Goal: Task Accomplishment & Management: Manage account settings

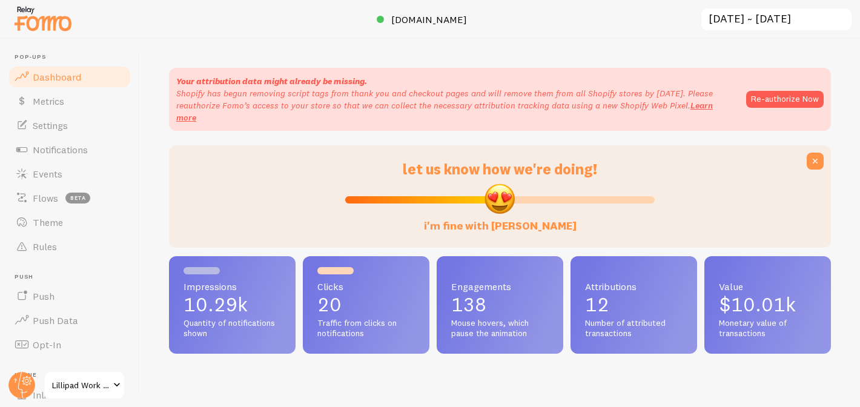
click at [76, 176] on link "Events" at bounding box center [69, 174] width 125 height 24
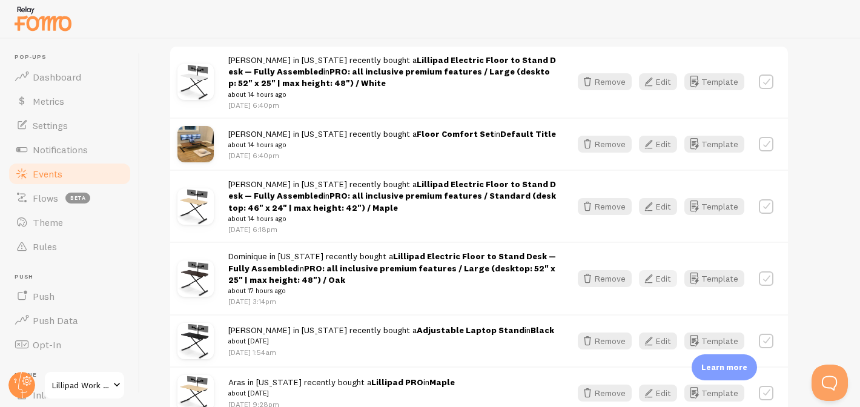
click at [667, 277] on button "Edit" at bounding box center [658, 278] width 38 height 17
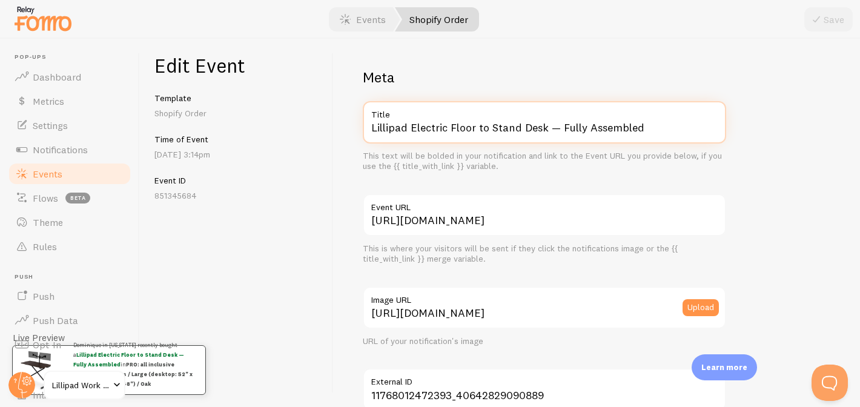
drag, startPoint x: 416, startPoint y: 125, endPoint x: 509, endPoint y: 151, distance: 96.1
click at [509, 151] on div "Lillipad Electric Floor to Stand Desk — Fully Assembled Title This text will be…" at bounding box center [544, 136] width 363 height 71
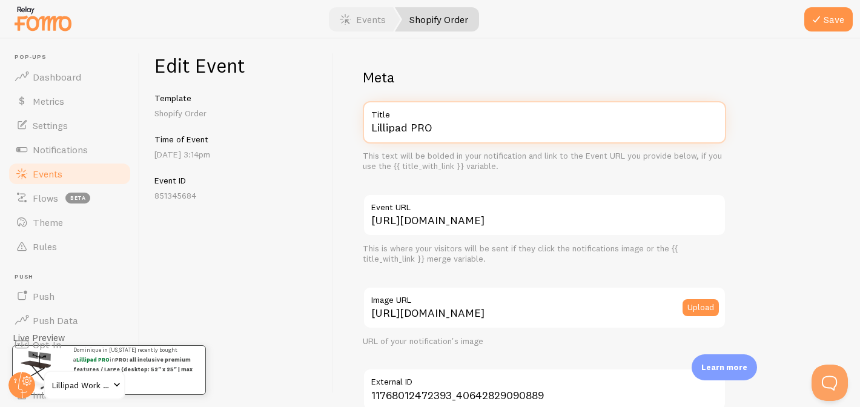
scroll to position [770, 0]
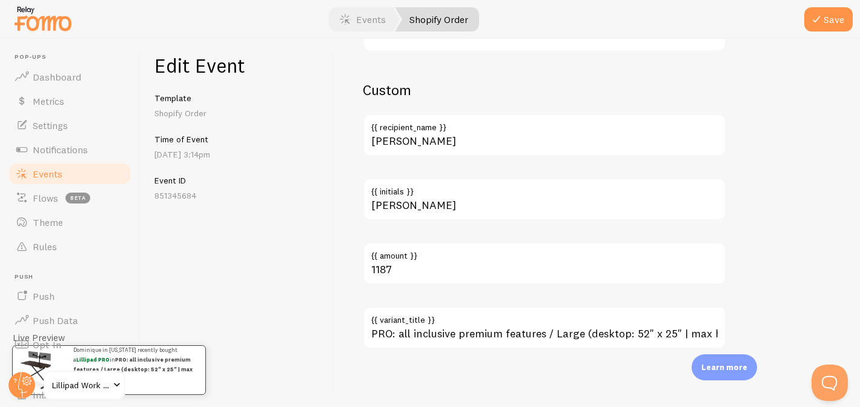
type input "Lillipad PRO"
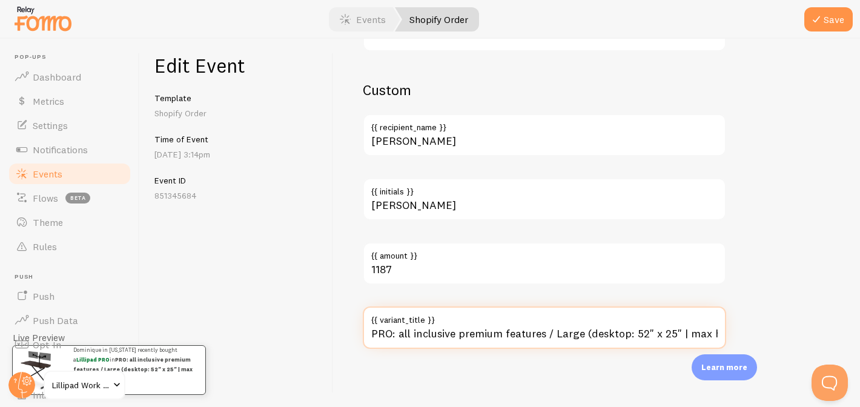
click at [498, 336] on input "PRO: all inclusive premium features / Large (desktop: 52" x 25" | max height: 4…" at bounding box center [544, 327] width 363 height 42
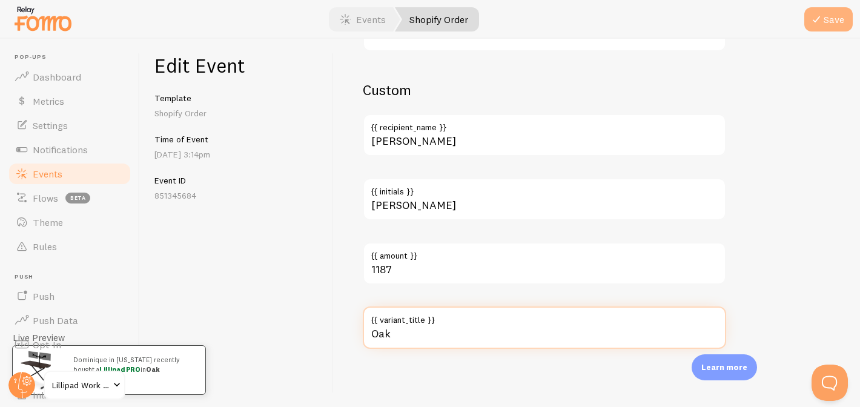
type input "Oak"
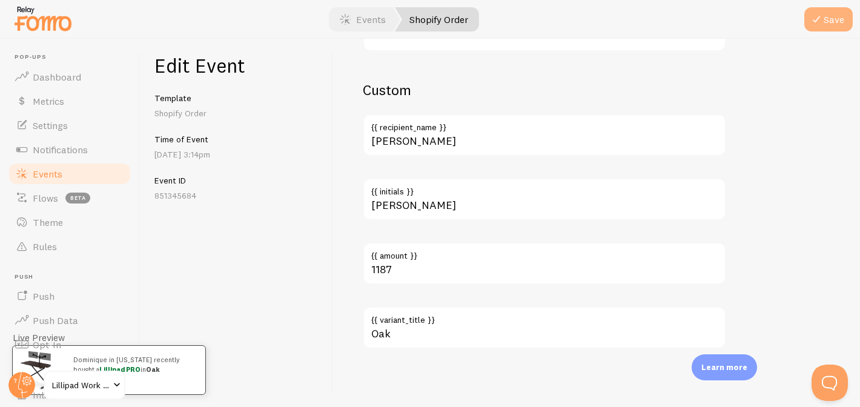
click at [833, 16] on button "Save" at bounding box center [828, 19] width 48 height 24
click at [93, 167] on link "Events" at bounding box center [69, 174] width 125 height 24
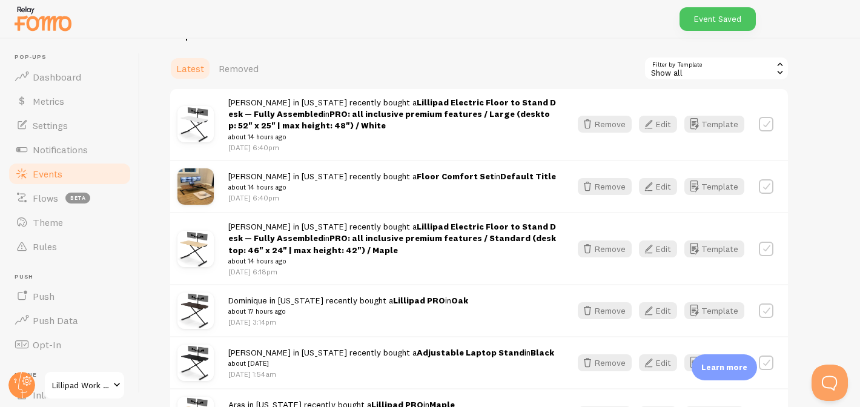
scroll to position [193, 0]
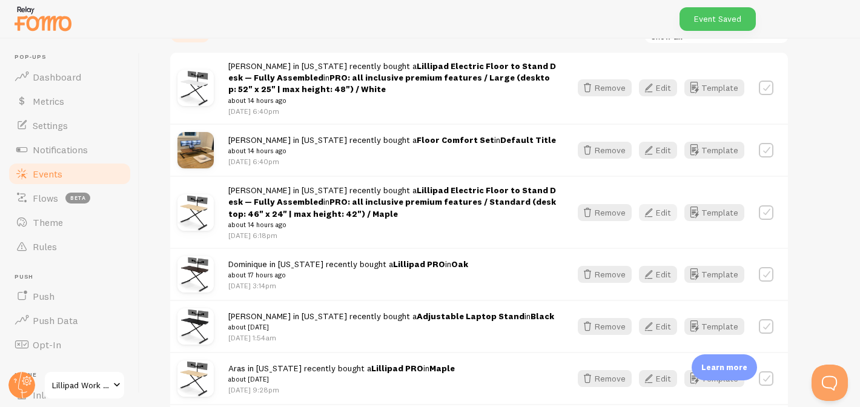
click at [650, 209] on icon "button" at bounding box center [648, 212] width 15 height 15
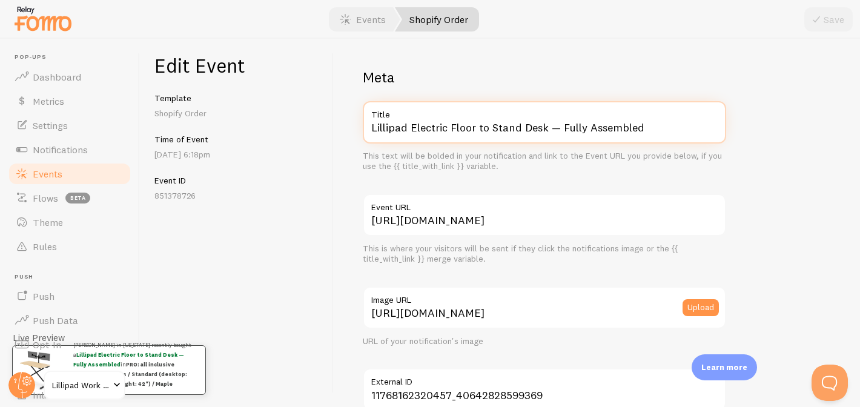
drag, startPoint x: 411, startPoint y: 127, endPoint x: 494, endPoint y: 170, distance: 94.3
click at [494, 170] on div "Lillipad Electric Floor to Stand Desk — Fully Assembled Title This text will be…" at bounding box center [544, 136] width 363 height 71
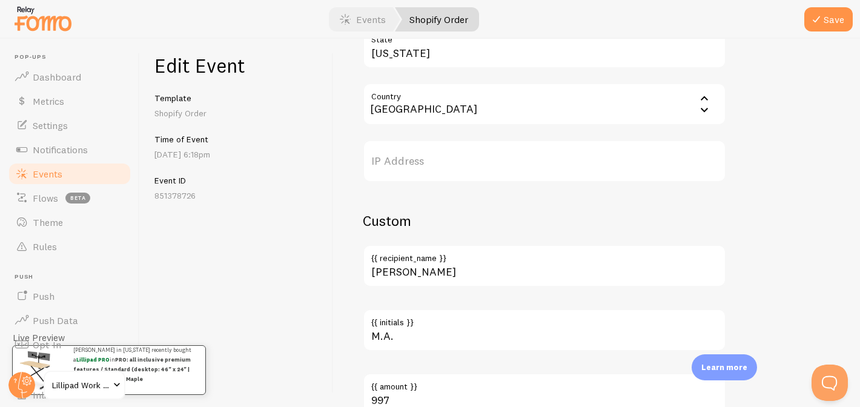
scroll to position [770, 0]
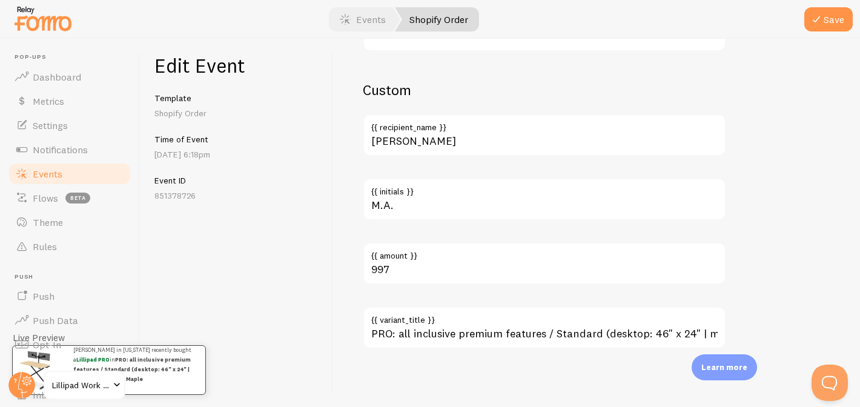
type input "Lillipad PRO"
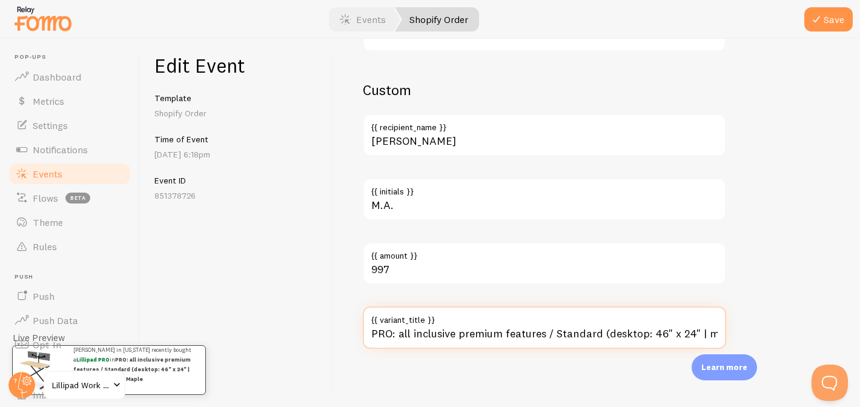
click at [450, 336] on input "PRO: all inclusive premium features / Standard (desktop: 46" x 24" | max height…" at bounding box center [544, 327] width 363 height 42
click at [450, 335] on input "PRO: all inclusive premium features / Standard (desktop: 46" x 24" | max height…" at bounding box center [544, 327] width 363 height 42
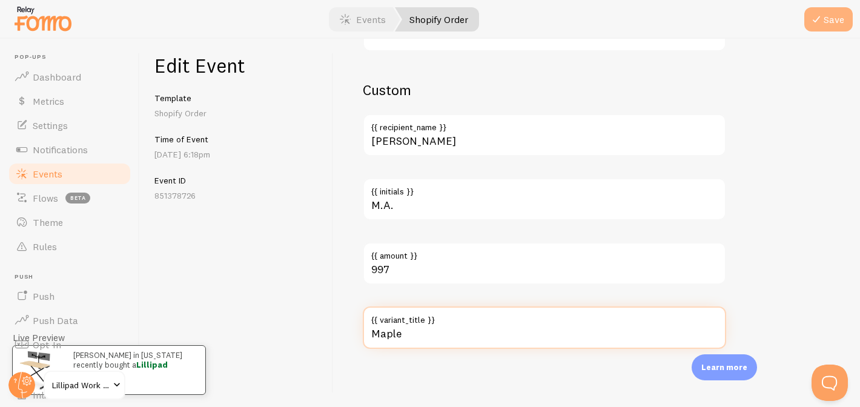
type input "Maple"
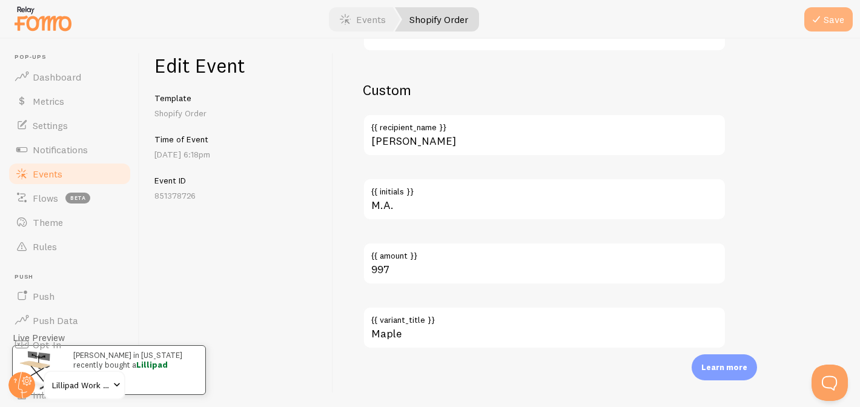
click at [837, 19] on button "Save" at bounding box center [828, 19] width 48 height 24
click at [47, 171] on span "Events" at bounding box center [48, 174] width 30 height 12
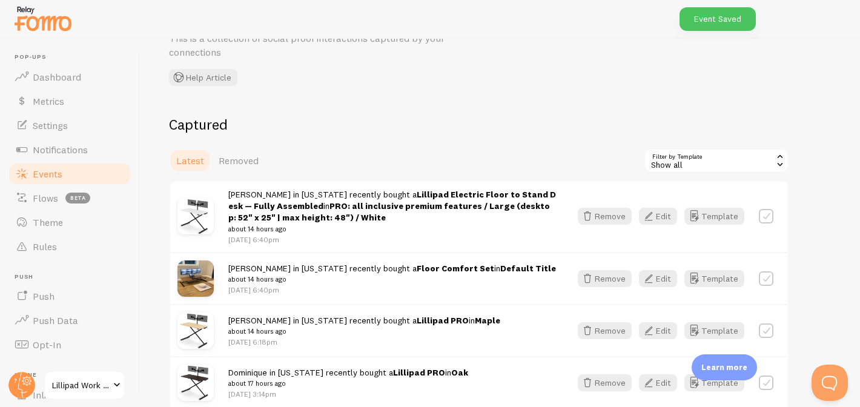
scroll to position [82, 0]
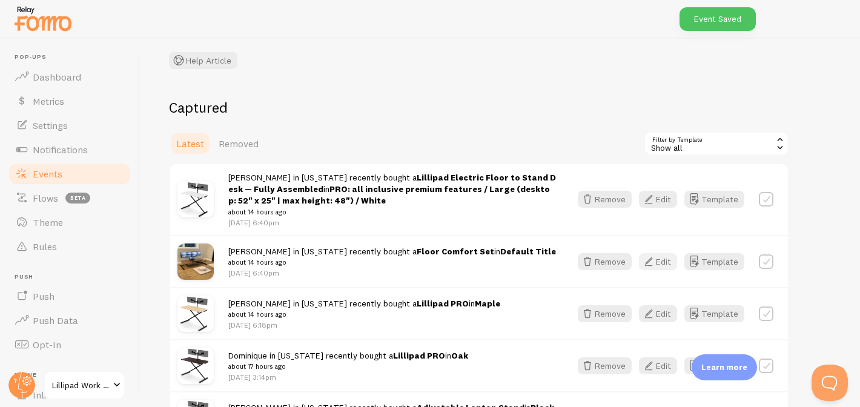
click at [667, 255] on button "Edit" at bounding box center [658, 261] width 38 height 17
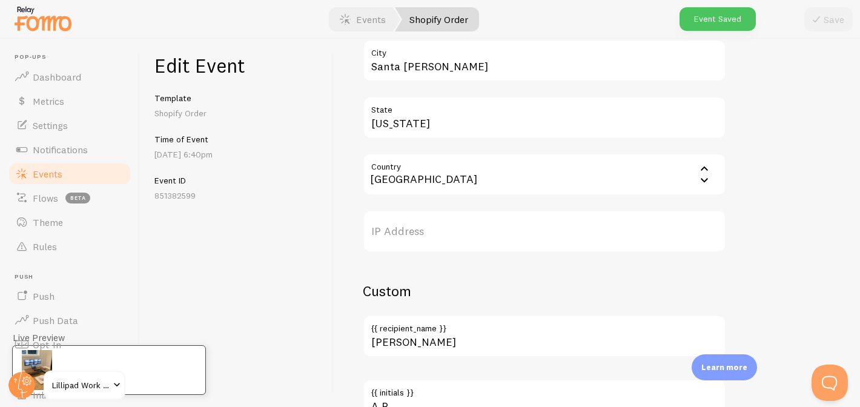
scroll to position [834, 0]
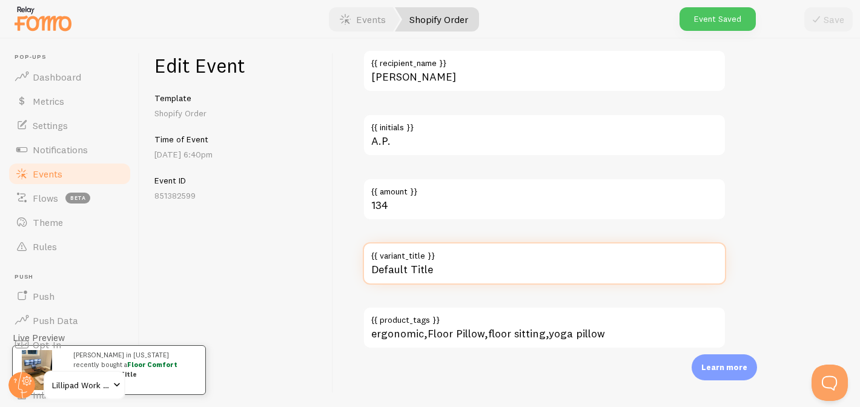
click at [492, 280] on input "Default Title" at bounding box center [544, 263] width 363 height 42
click at [492, 279] on input "Default Title" at bounding box center [544, 263] width 363 height 42
type input "Default Titl"
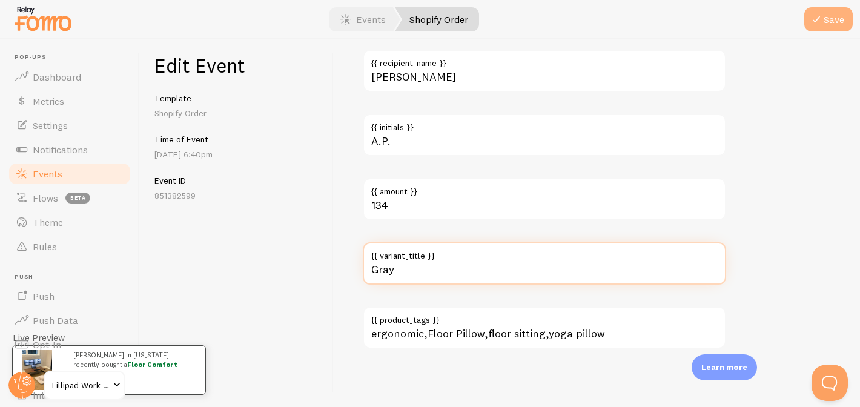
type input "Gray"
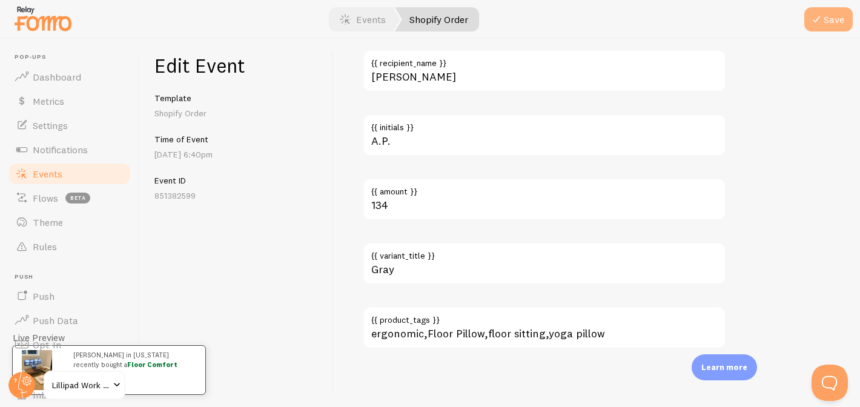
click at [819, 22] on icon "submit" at bounding box center [816, 19] width 15 height 15
click at [62, 167] on link "Events" at bounding box center [69, 174] width 125 height 24
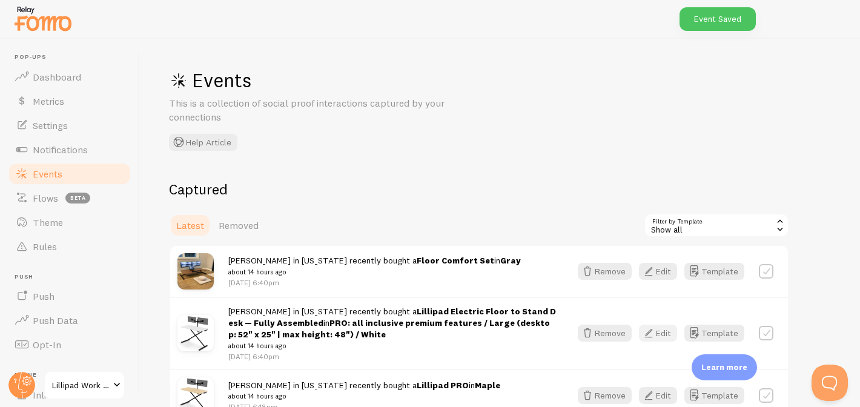
click at [656, 326] on icon "button" at bounding box center [648, 333] width 15 height 15
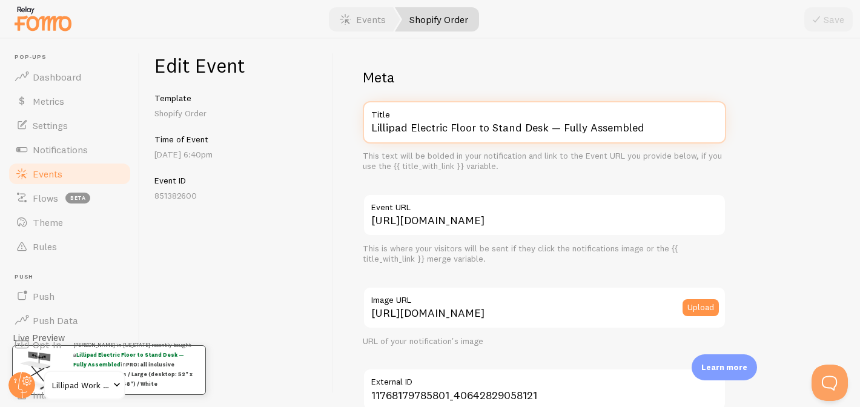
drag, startPoint x: 410, startPoint y: 126, endPoint x: 568, endPoint y: 182, distance: 167.8
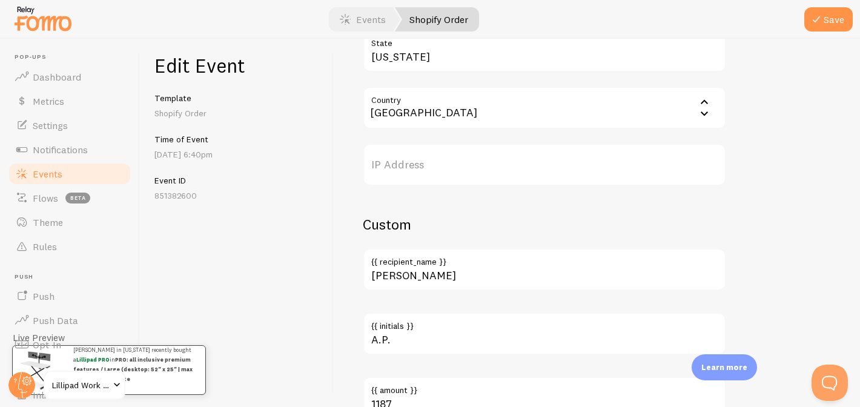
scroll to position [770, 0]
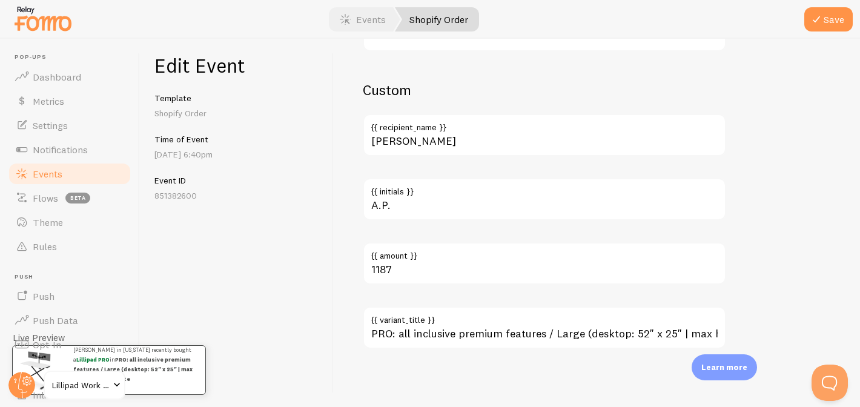
type input "Lillipad PRO"
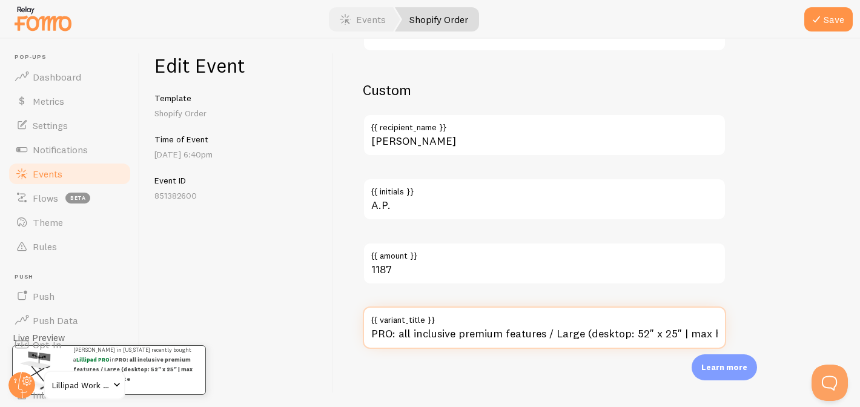
click at [476, 340] on input "PRO: all inclusive premium features / Large (desktop: 52" x 25" | max height: 4…" at bounding box center [544, 327] width 363 height 42
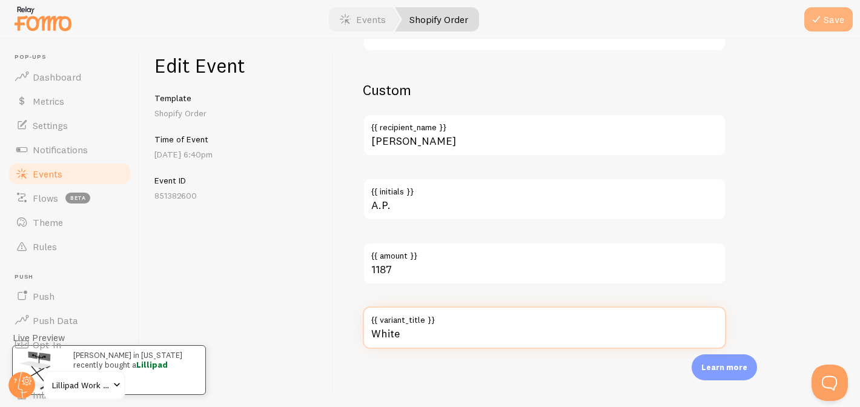
type input "White"
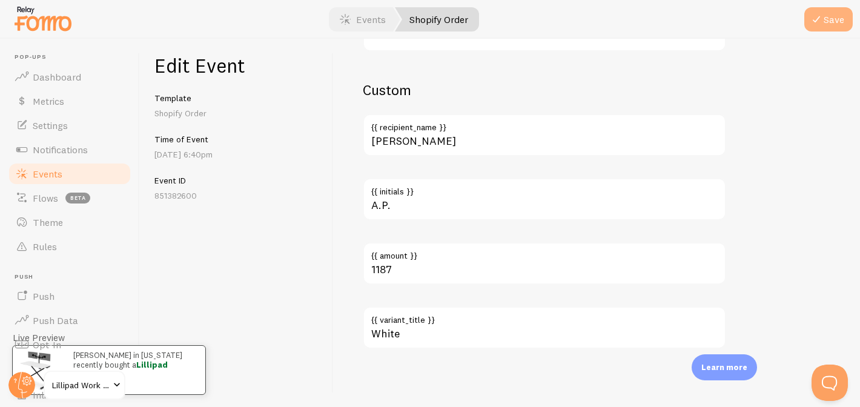
click at [841, 20] on button "Save" at bounding box center [828, 19] width 48 height 24
click at [92, 166] on link "Events" at bounding box center [69, 174] width 125 height 24
